Goal: Check status: Check status

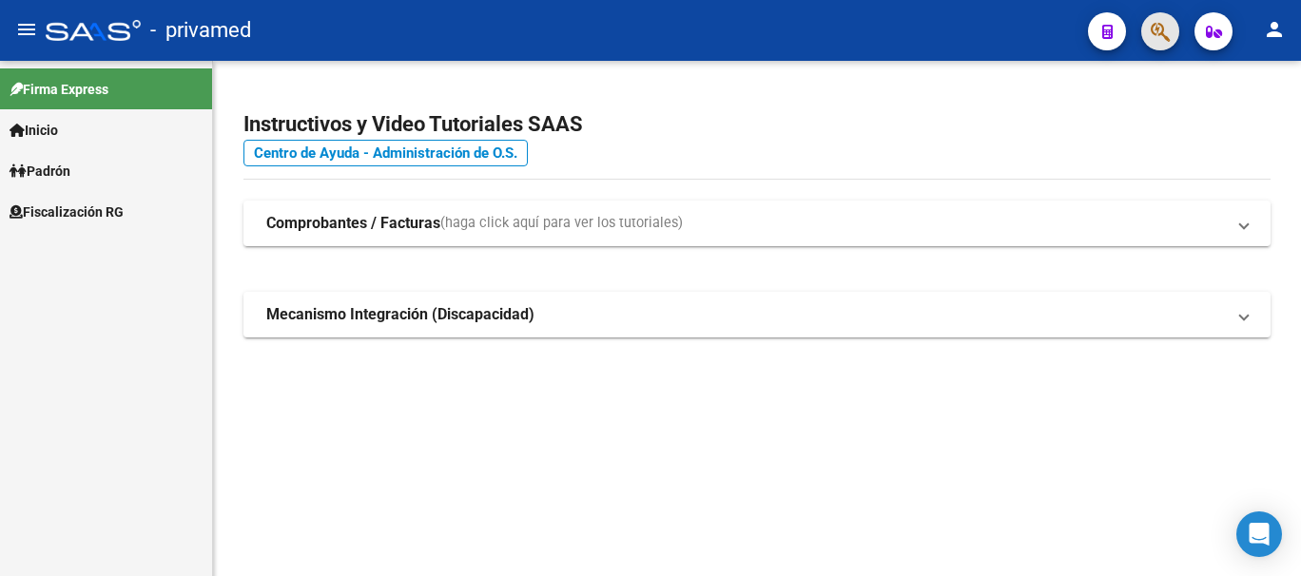
click at [1176, 31] on button "button" at bounding box center [1160, 31] width 38 height 38
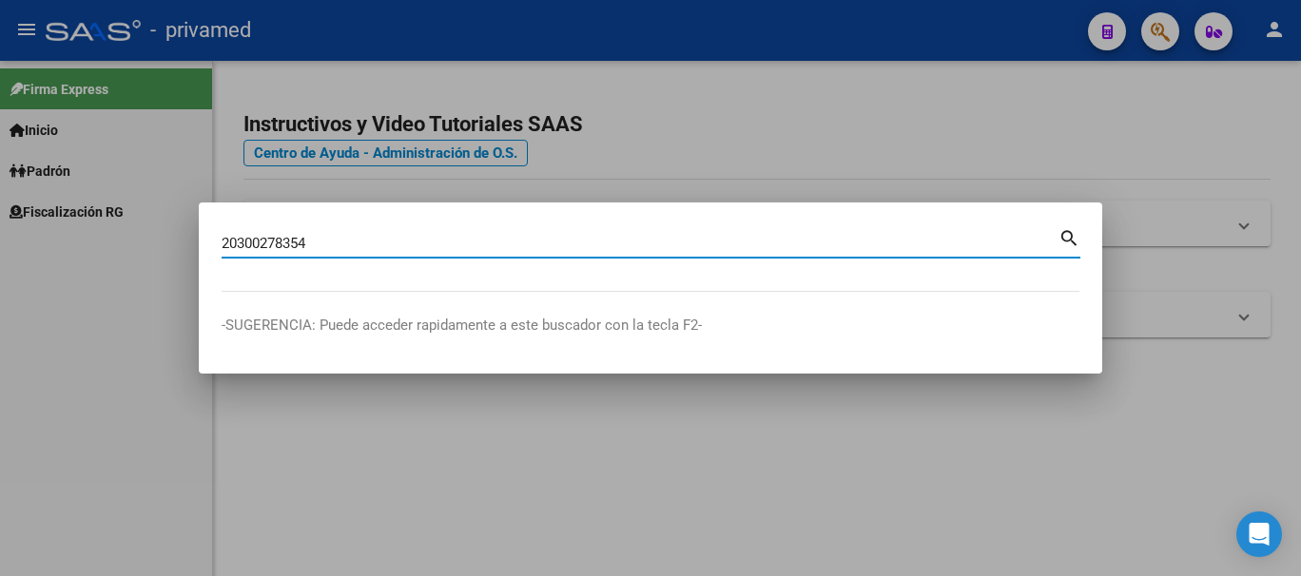
type input "20300278354"
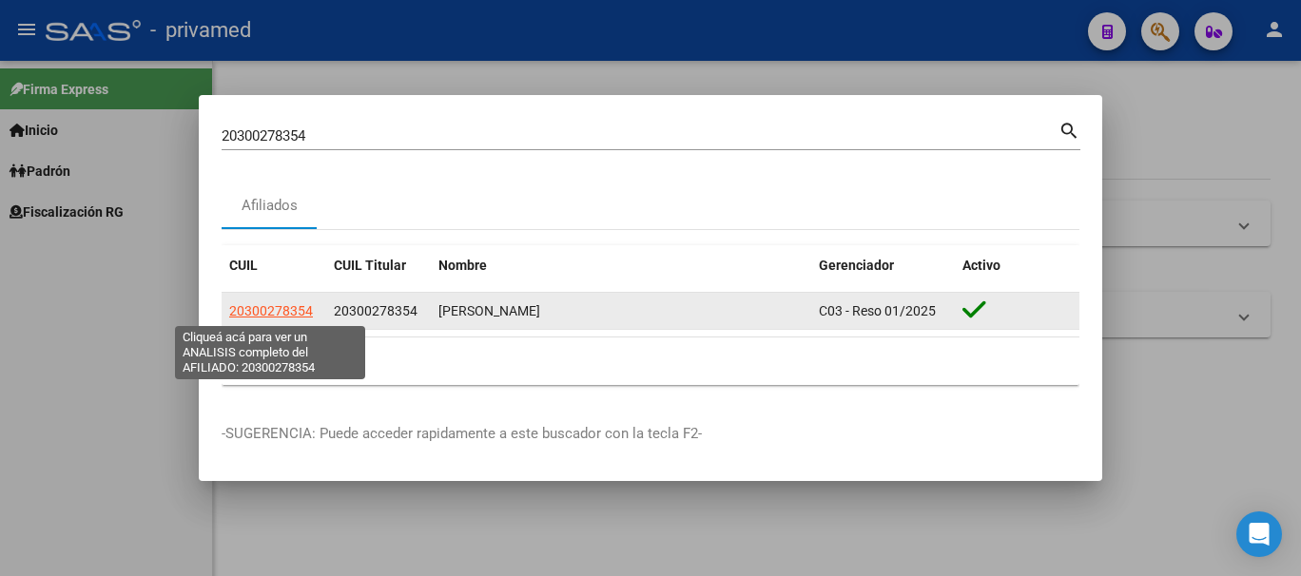
click at [260, 315] on span "20300278354" at bounding box center [271, 310] width 84 height 15
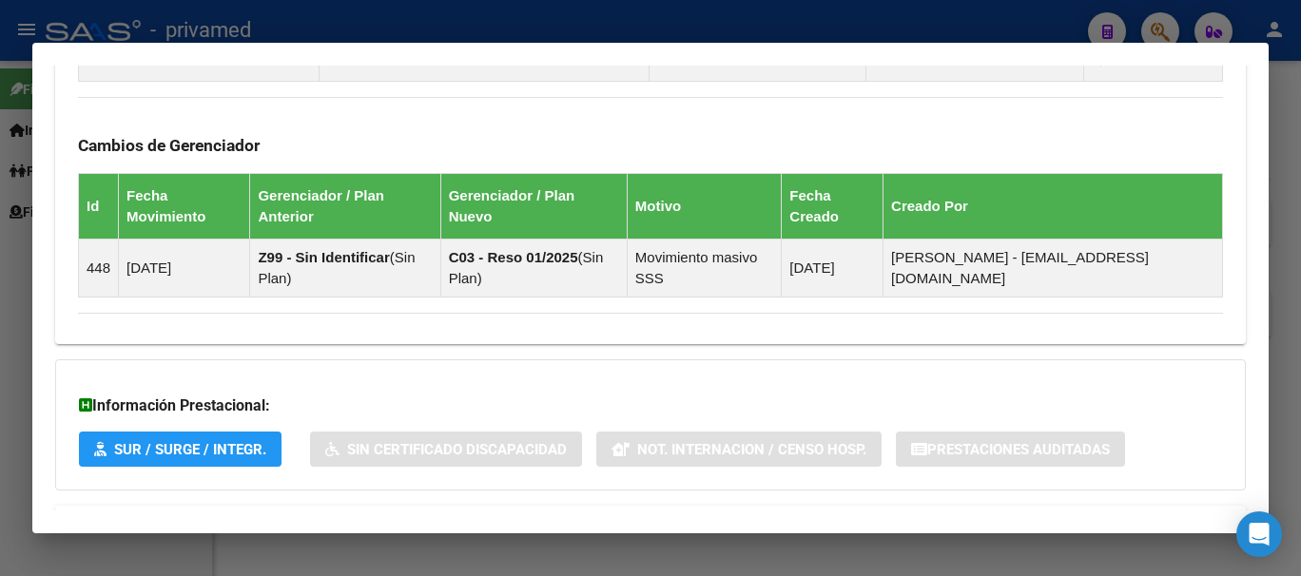
scroll to position [1225, 0]
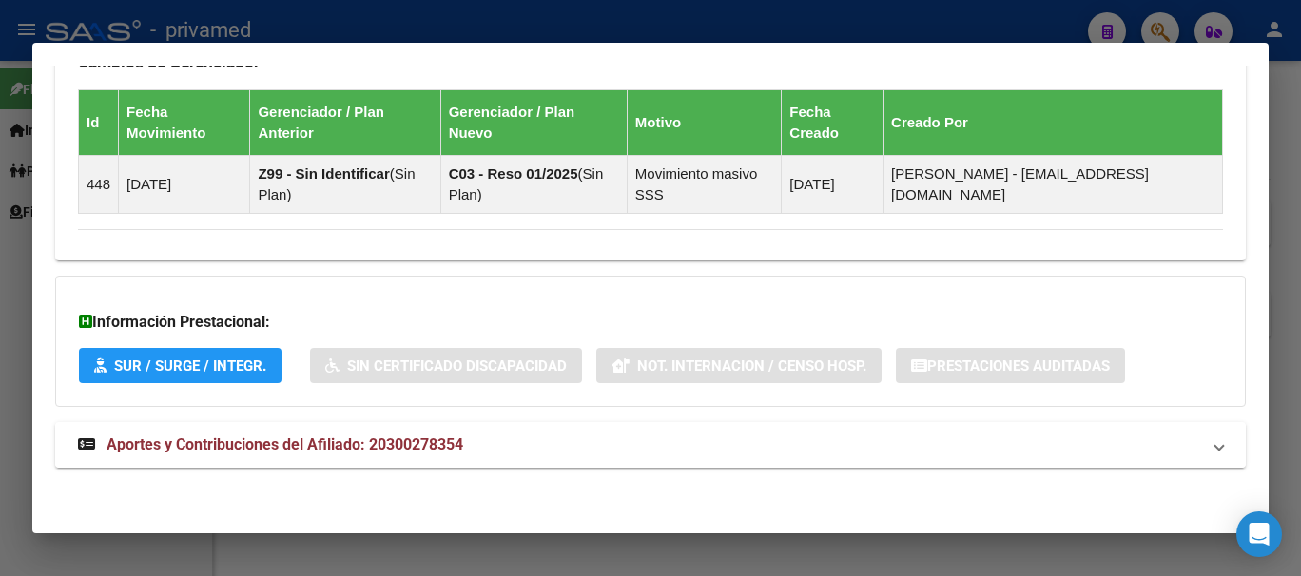
click at [348, 440] on span "Aportes y Contribuciones del Afiliado: 20300278354" at bounding box center [285, 445] width 357 height 18
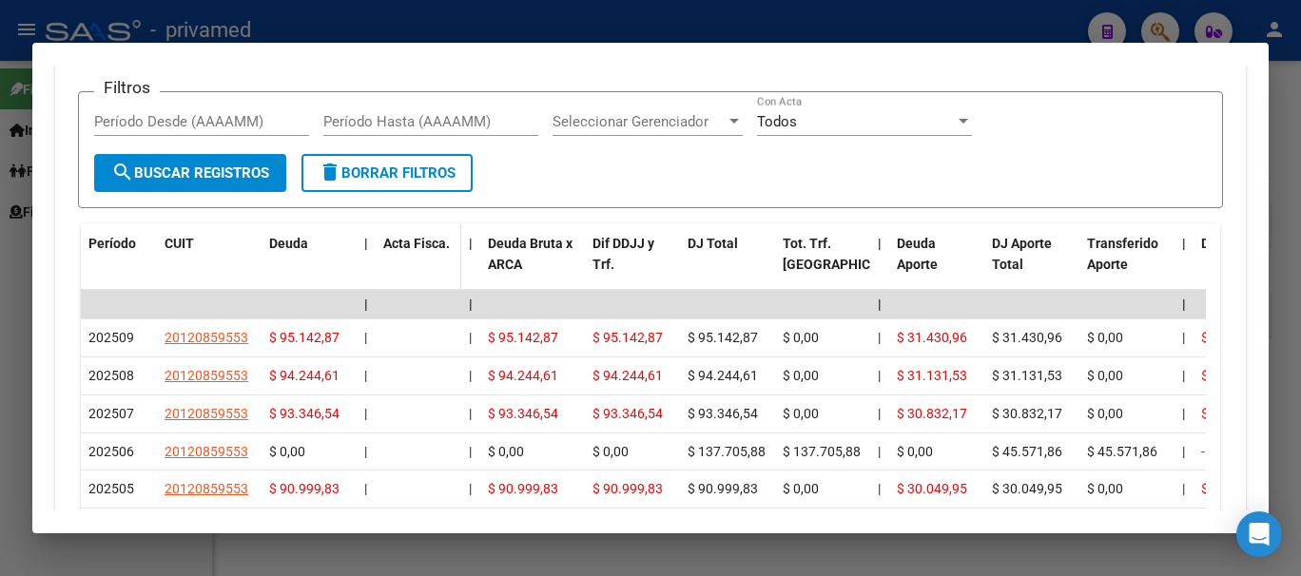
scroll to position [1717, 0]
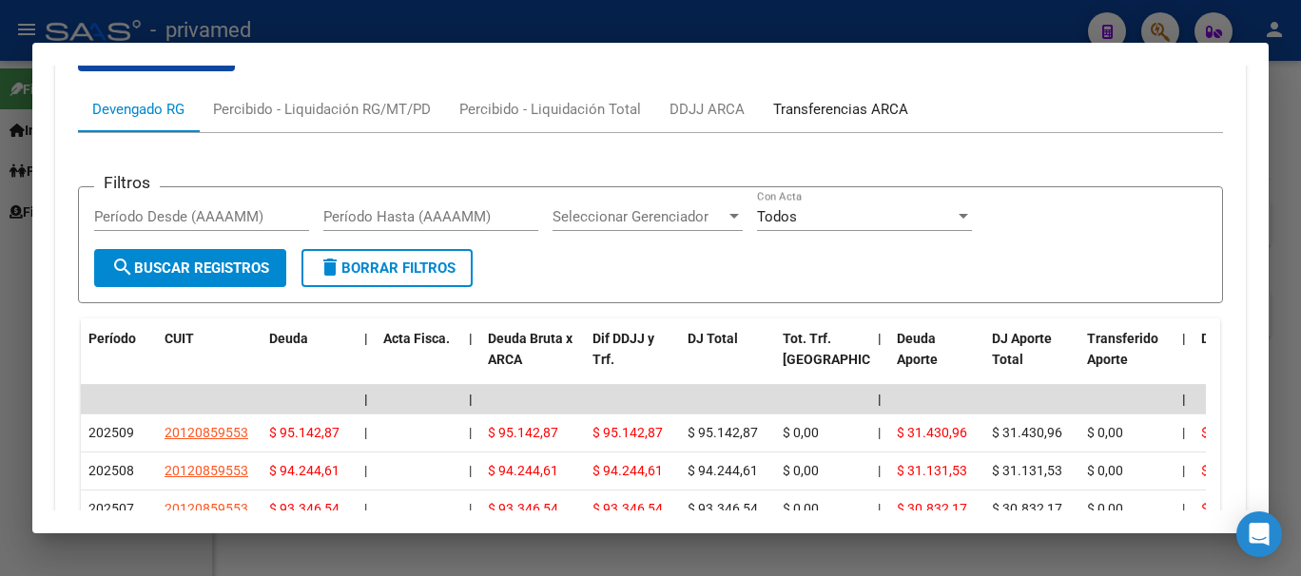
click at [810, 118] on div "Transferencias ARCA" at bounding box center [840, 109] width 135 height 21
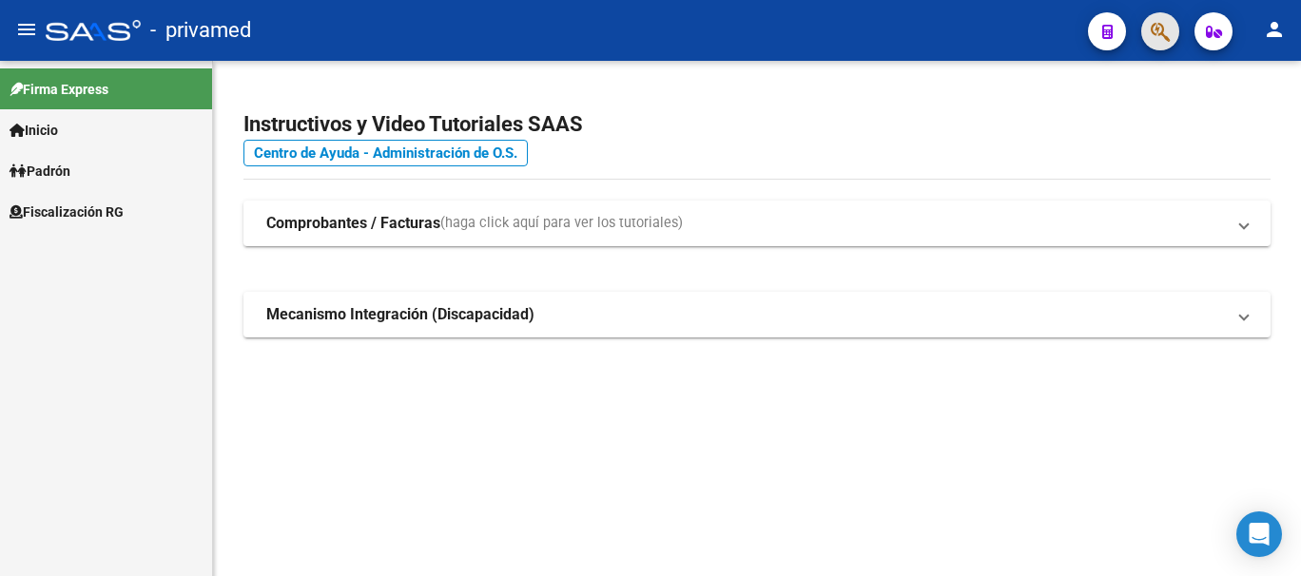
click at [1173, 33] on button "button" at bounding box center [1160, 31] width 38 height 38
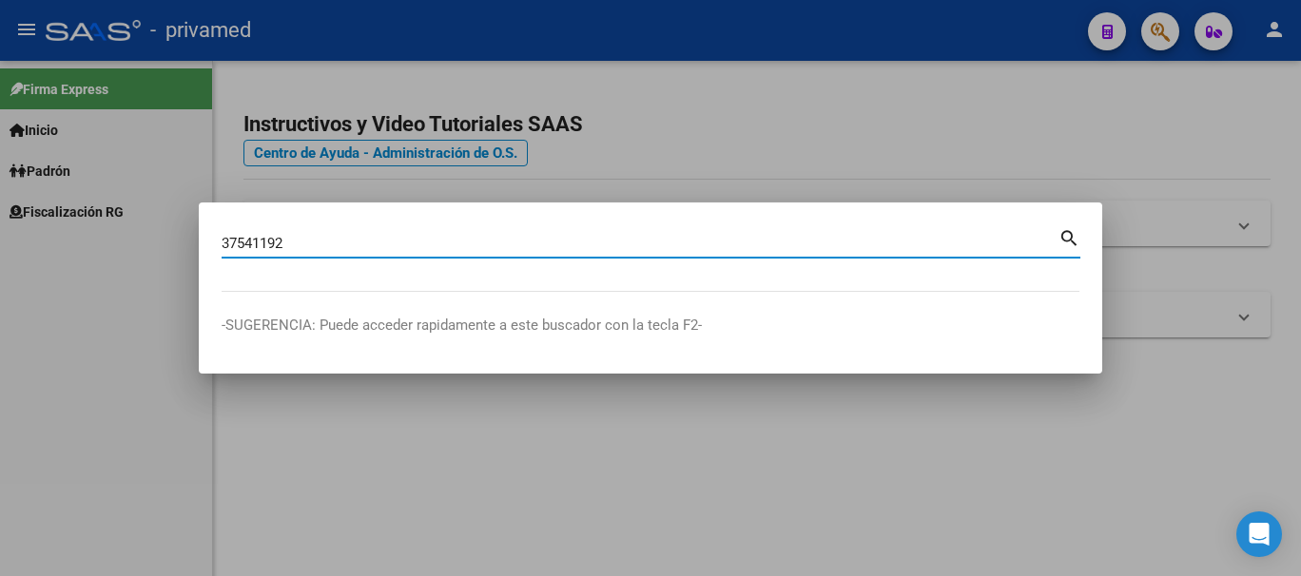
type input "37541192"
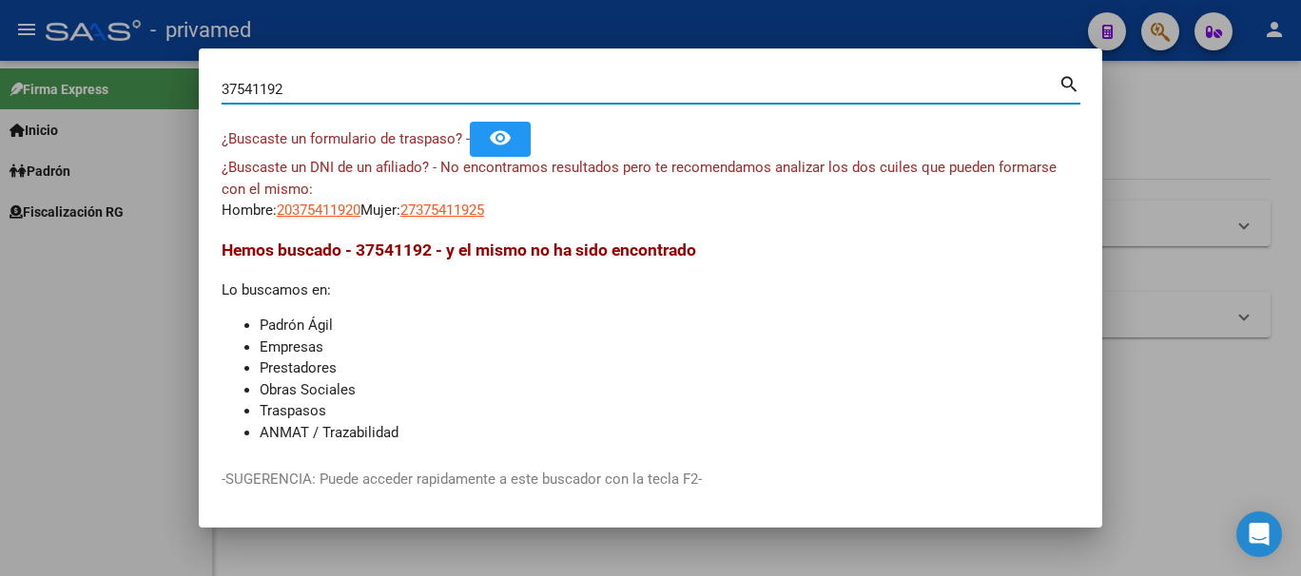
scroll to position [49, 0]
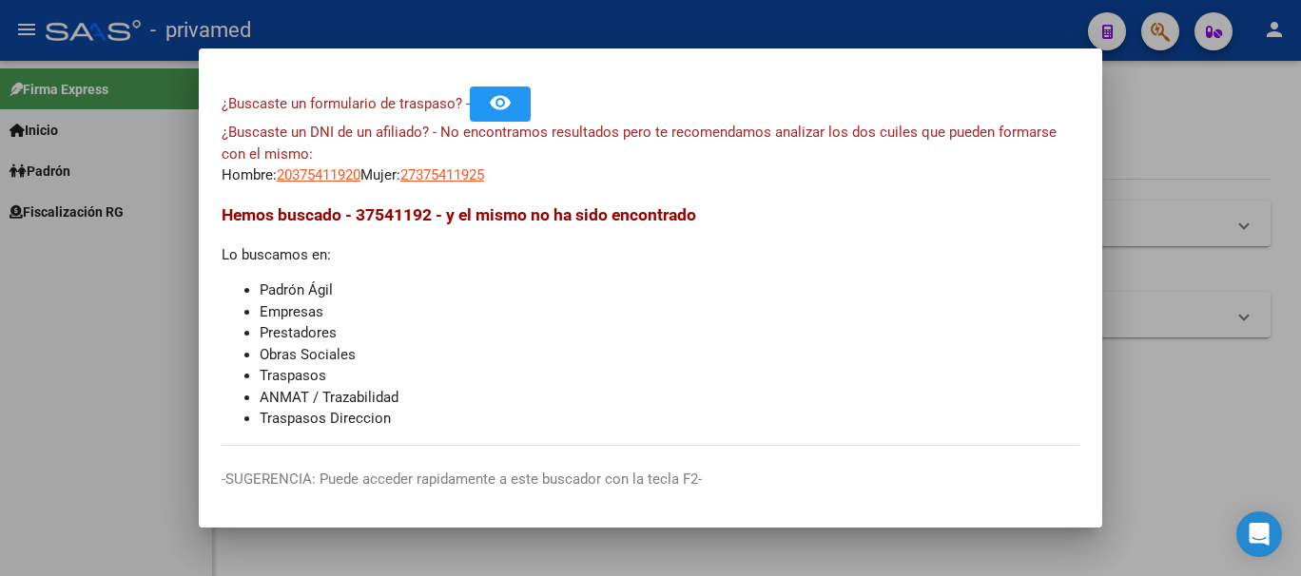
click at [1184, 123] on div at bounding box center [650, 288] width 1301 height 576
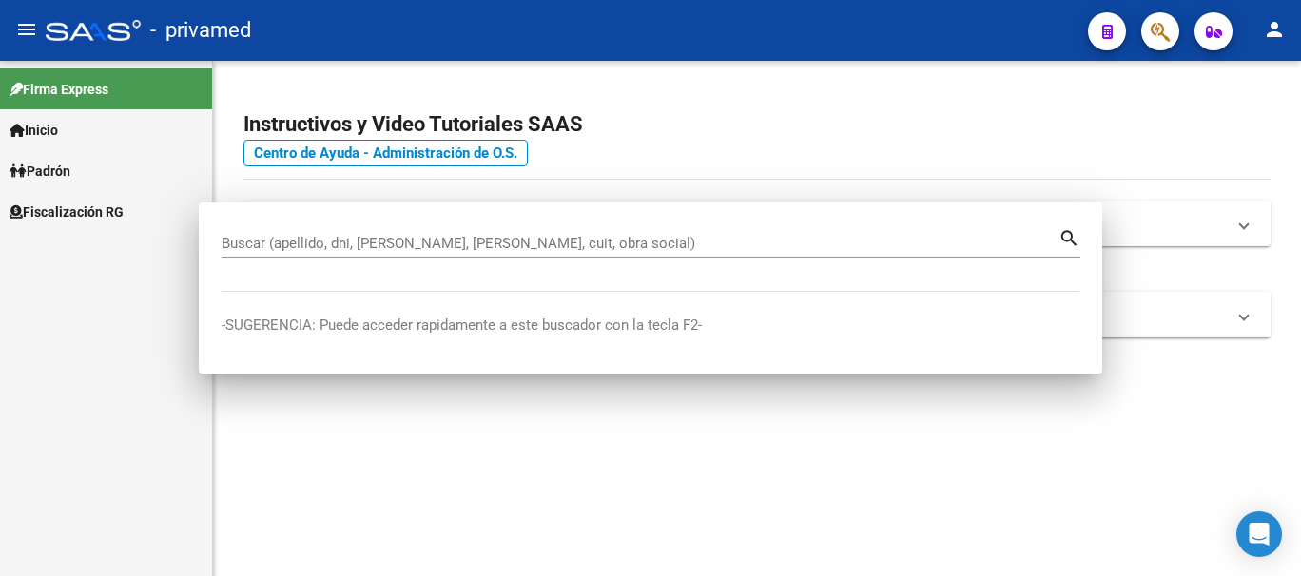
scroll to position [0, 0]
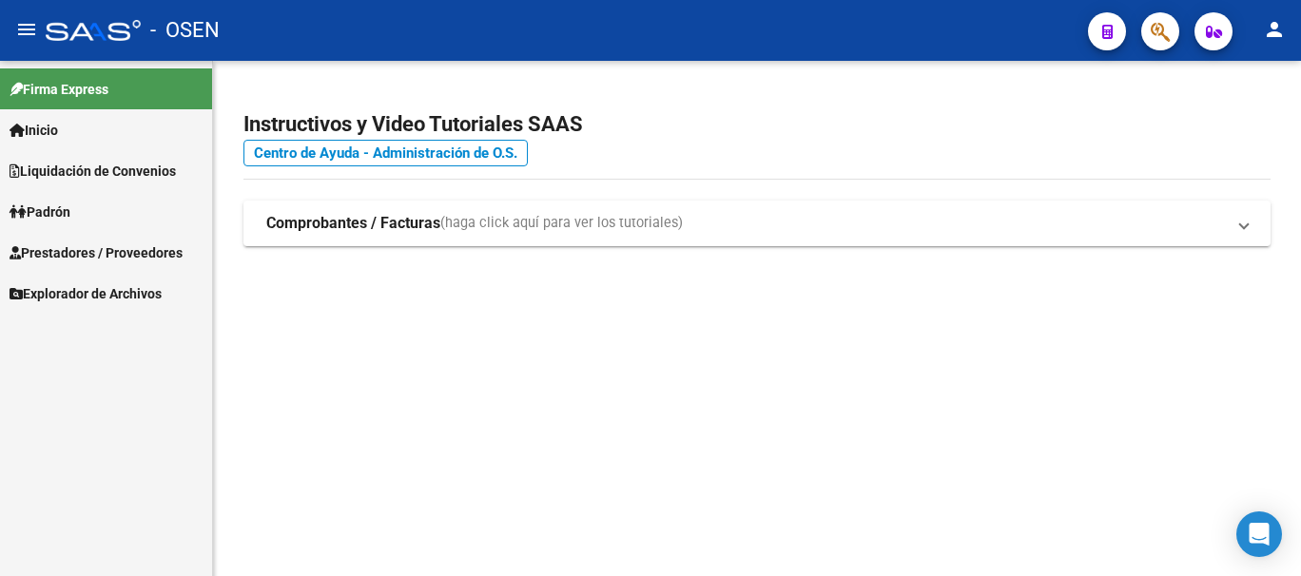
click at [1166, 26] on icon "button" at bounding box center [1160, 32] width 19 height 22
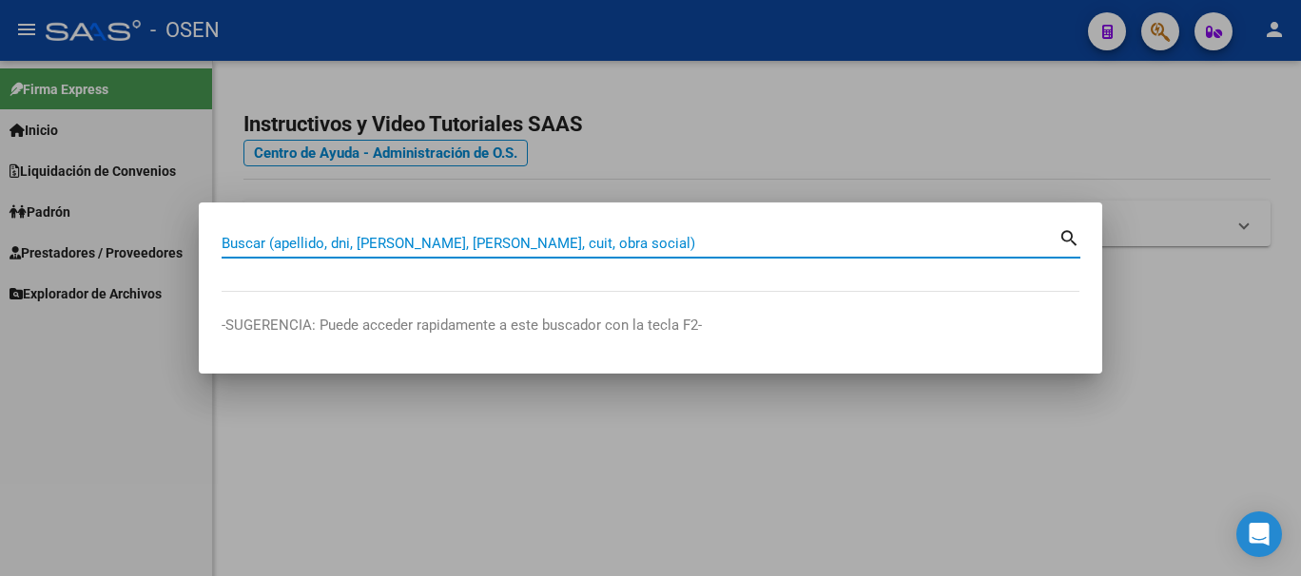
paste input "20375411920"
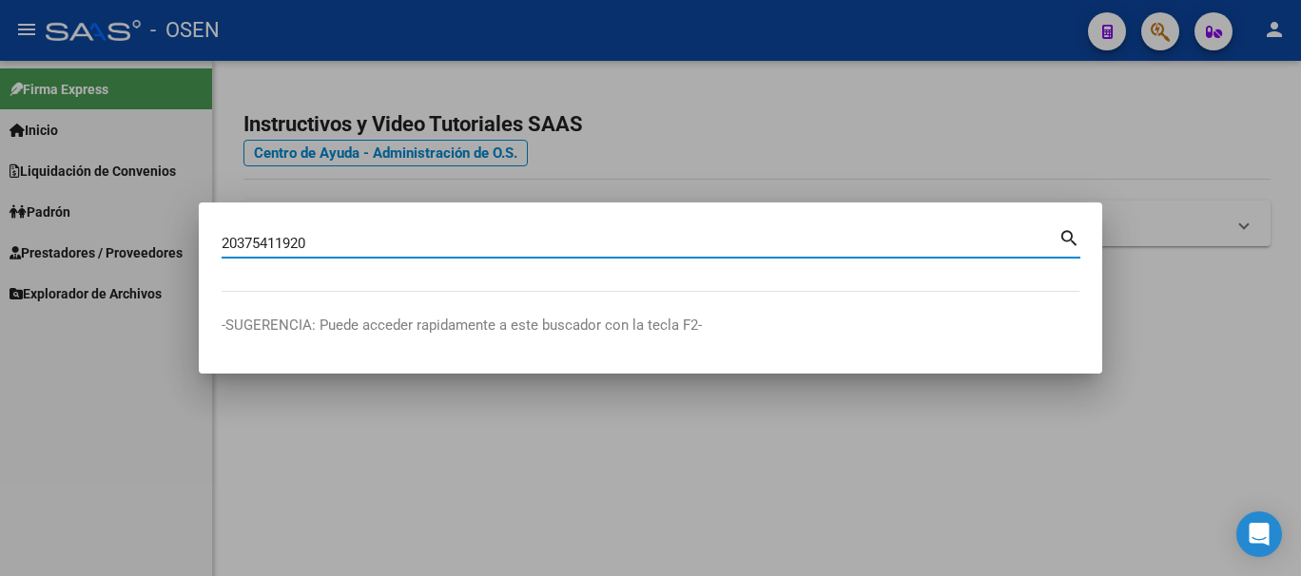
type input "20375411920"
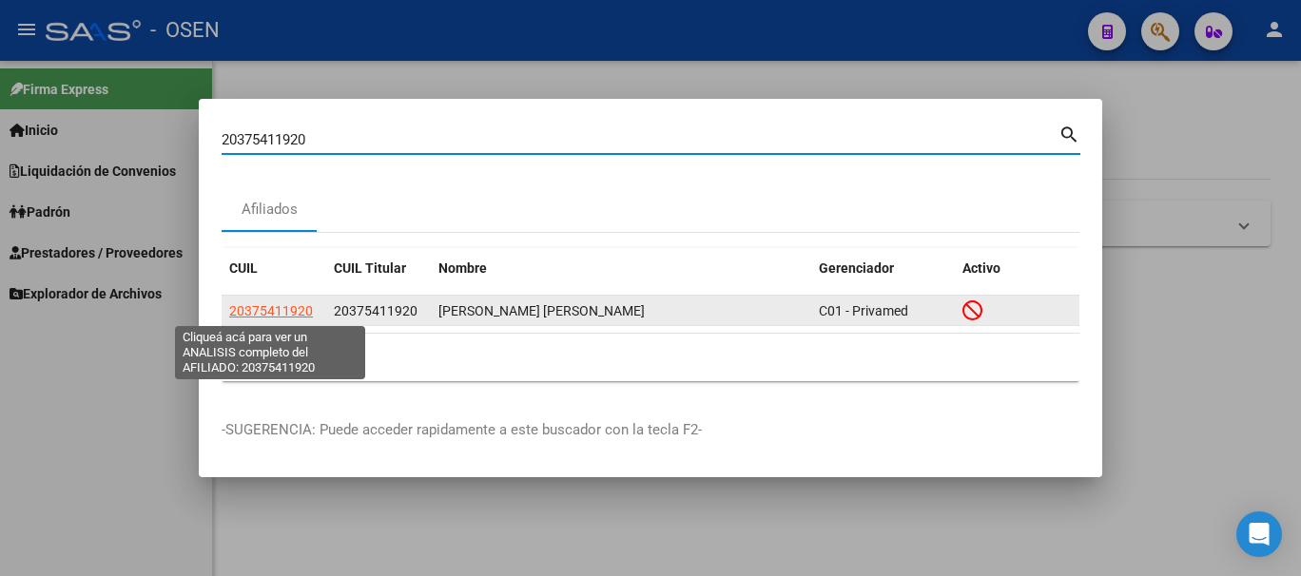
click at [282, 309] on span "20375411920" at bounding box center [271, 310] width 84 height 15
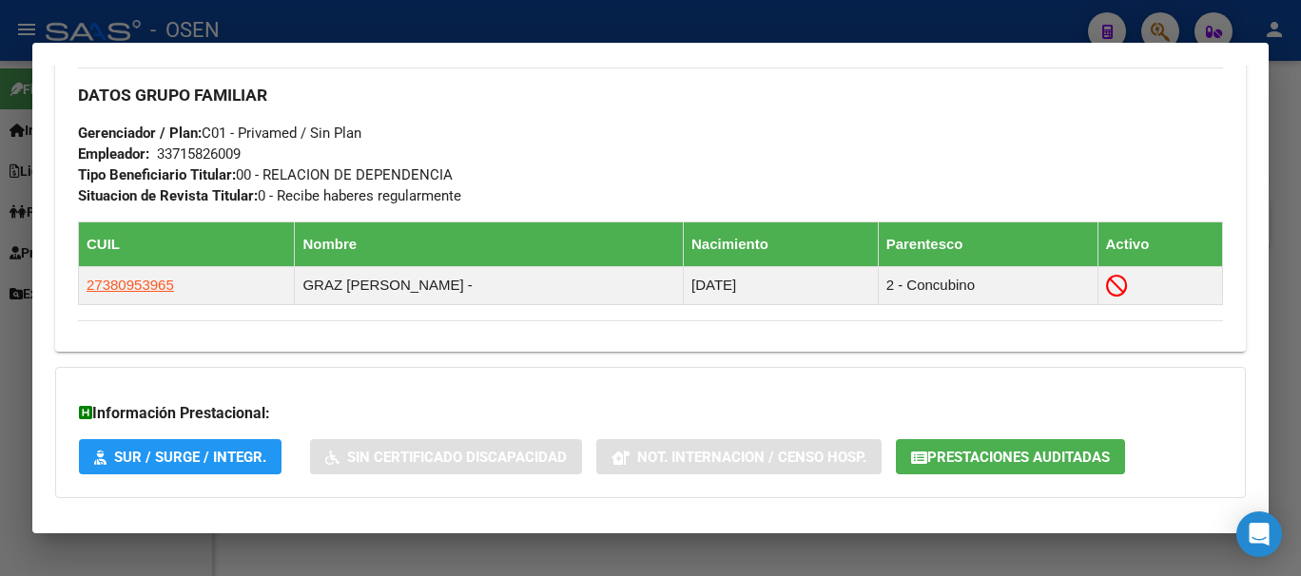
scroll to position [1042, 0]
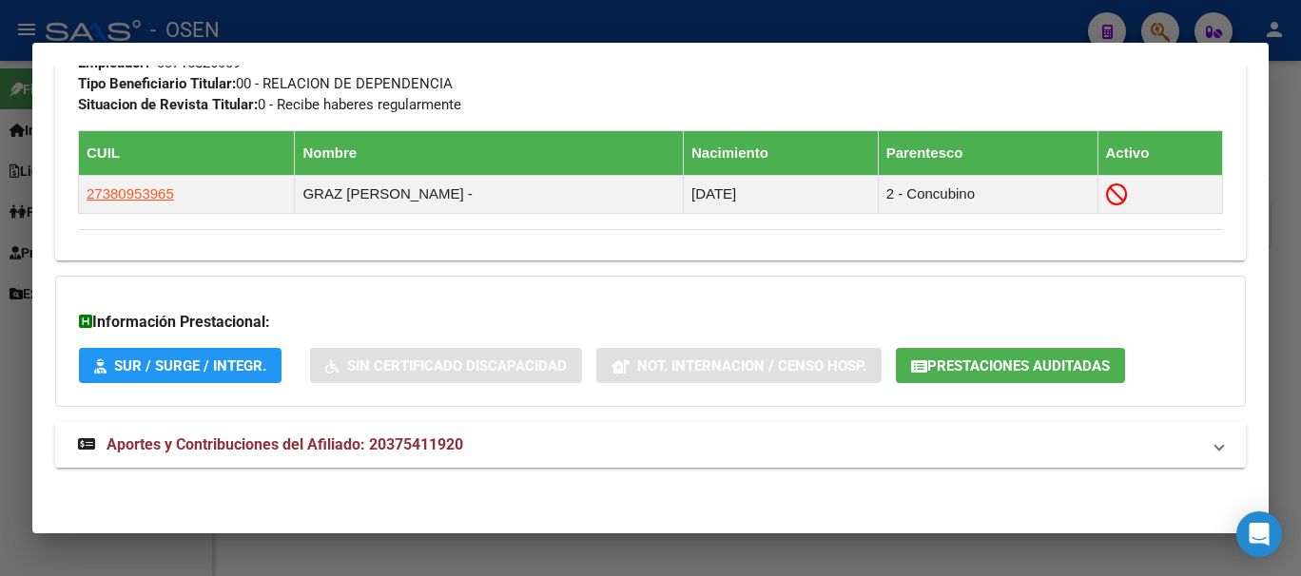
click at [318, 453] on span "Aportes y Contribuciones del Afiliado: 20375411920" at bounding box center [285, 445] width 357 height 18
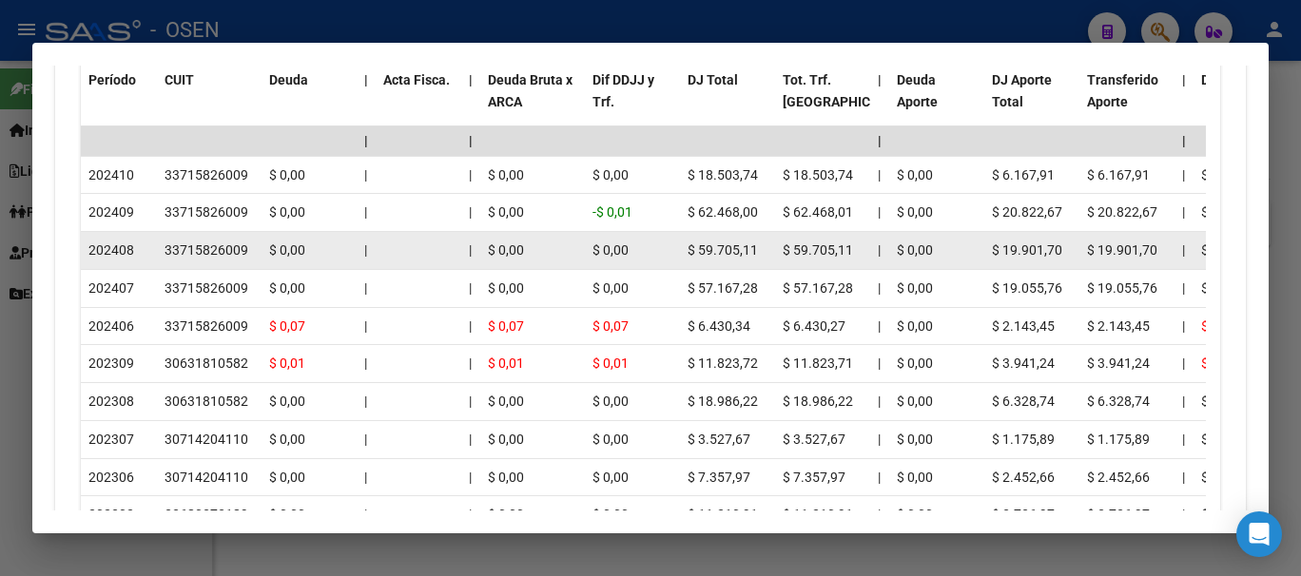
scroll to position [1698, 0]
